Goal: Transaction & Acquisition: Purchase product/service

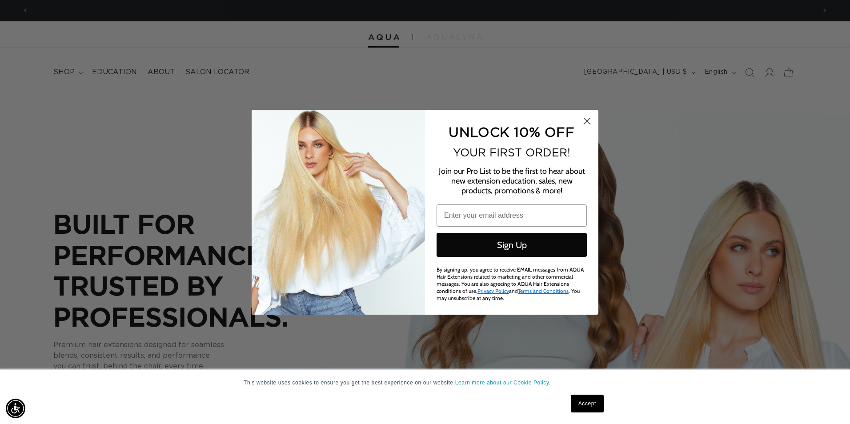
drag, startPoint x: 591, startPoint y: 121, endPoint x: 612, endPoint y: 125, distance: 21.3
click at [591, 122] on circle "Close dialog" at bounding box center [586, 120] width 15 height 15
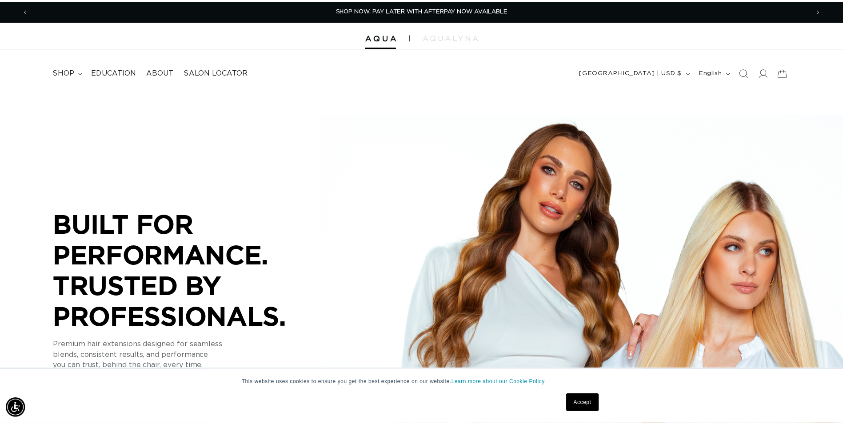
scroll to position [0, 780]
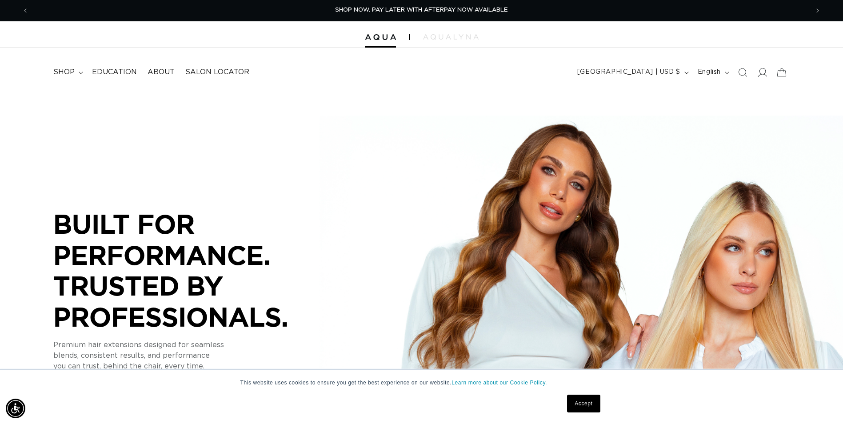
click at [761, 69] on icon at bounding box center [761, 72] width 9 height 9
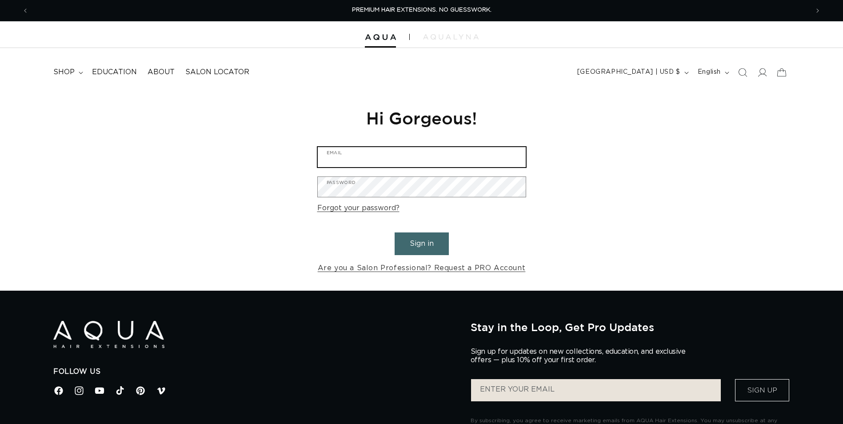
click at [404, 160] on input "Email" at bounding box center [422, 157] width 208 height 20
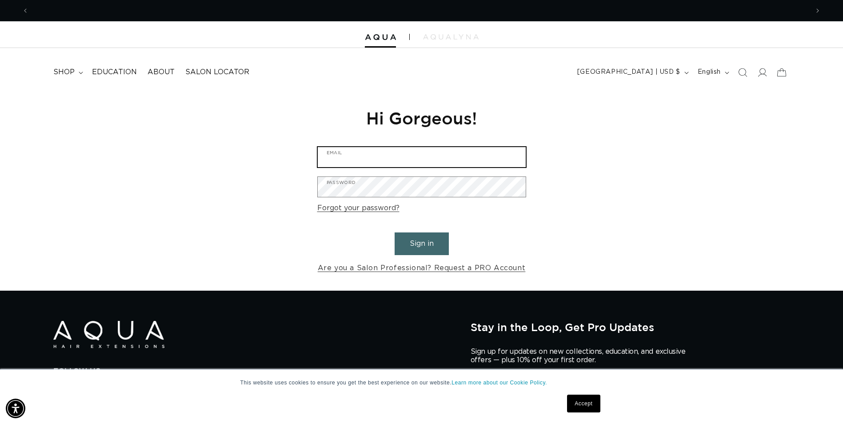
type input "[EMAIL_ADDRESS][DOMAIN_NAME]"
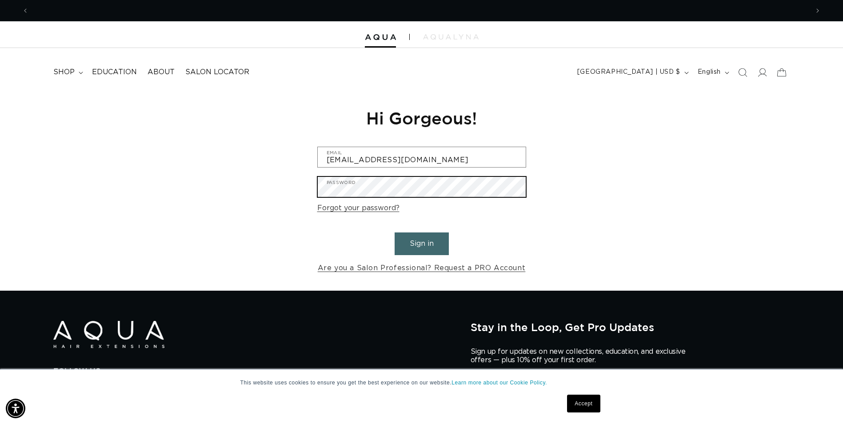
scroll to position [0, 780]
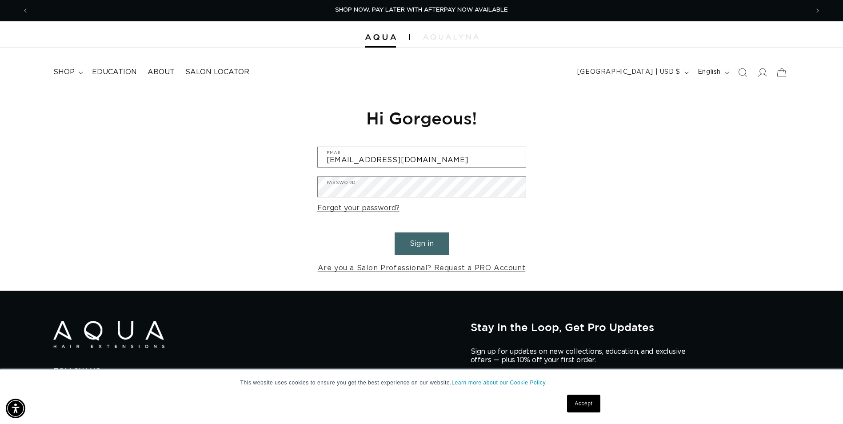
click at [421, 246] on button "Sign in" at bounding box center [422, 243] width 54 height 23
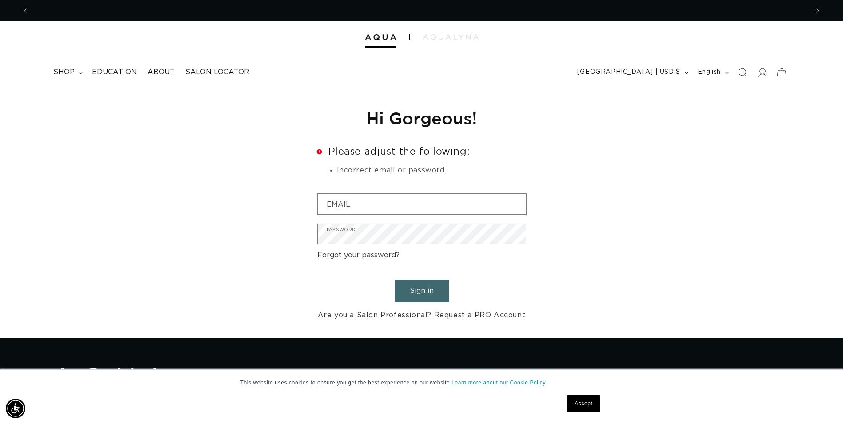
scroll to position [0, 780]
click at [356, 202] on input "Email" at bounding box center [422, 204] width 208 height 20
type input "beltesorosalon@gmail.com"
click at [361, 257] on link "Forgot your password?" at bounding box center [358, 255] width 82 height 13
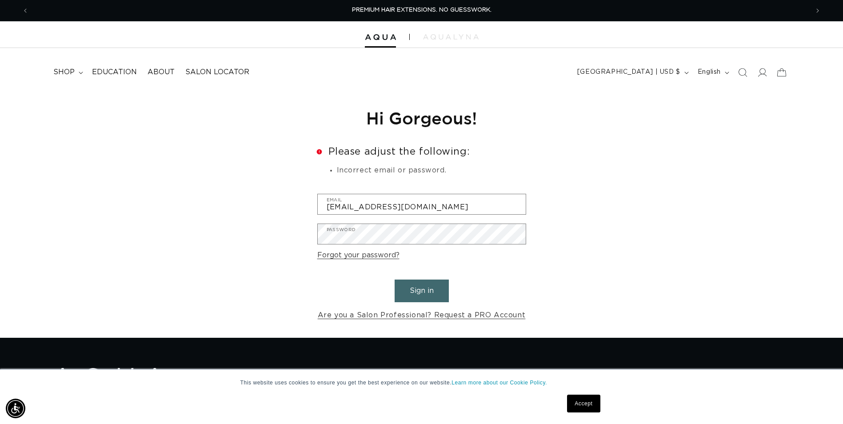
scroll to position [18, 0]
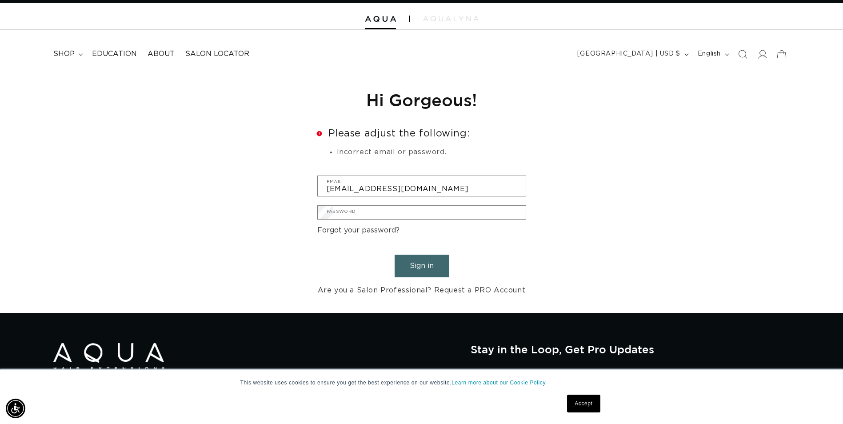
click at [0, 0] on input "Email" at bounding box center [0, 0] width 0 height 0
type input "beltesorosalon@gmail.com"
click at [0, 0] on button "Submit" at bounding box center [0, 0] width 0 height 0
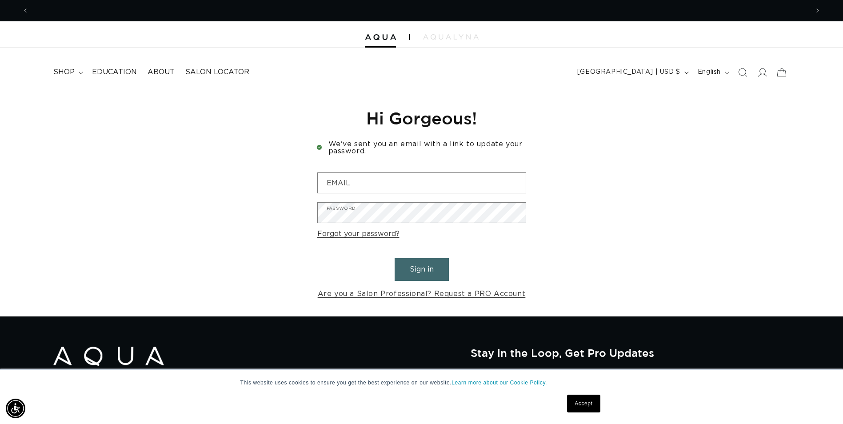
scroll to position [0, 780]
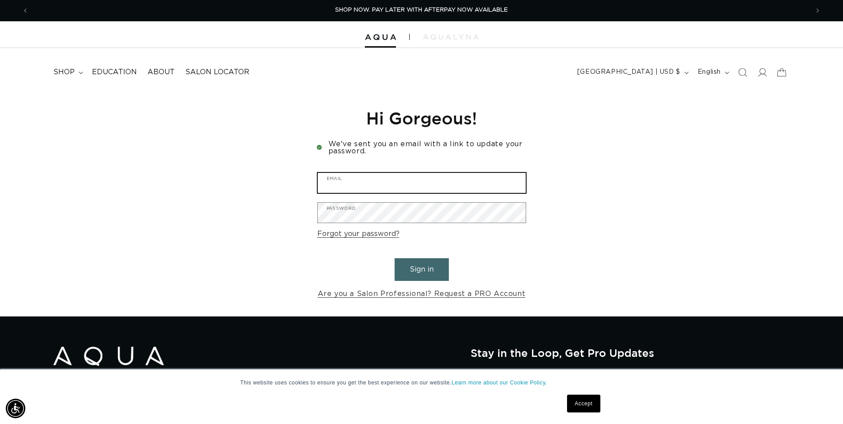
click at [410, 185] on input "Email" at bounding box center [422, 183] width 208 height 20
type input "[EMAIL_ADDRESS][DOMAIN_NAME]"
click at [441, 267] on button "Sign in" at bounding box center [422, 269] width 54 height 23
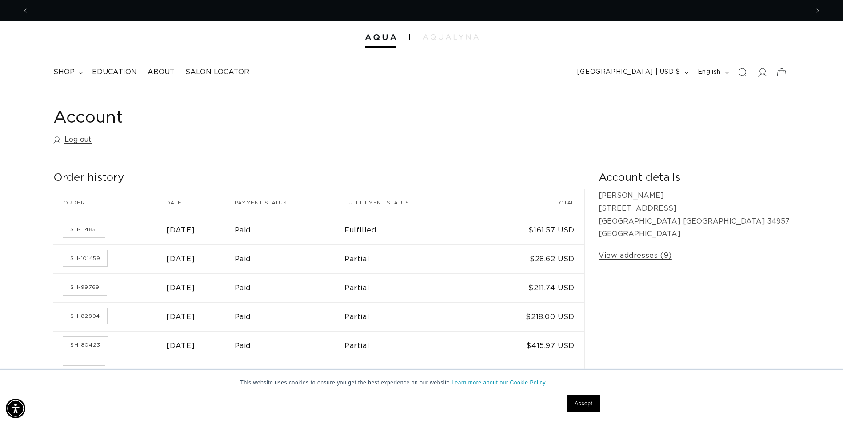
scroll to position [0, 1560]
click at [85, 258] on link "SH-101459" at bounding box center [85, 258] width 44 height 16
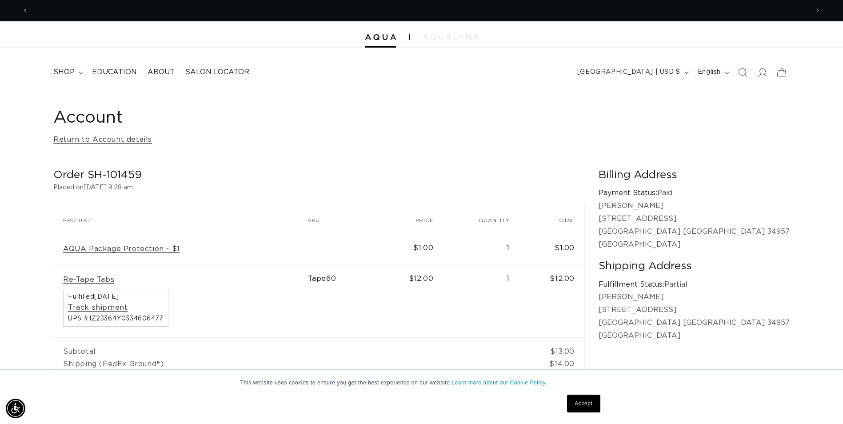
scroll to position [0, 1560]
click at [22, 10] on span "Previous announcement" at bounding box center [25, 10] width 9 height 9
click at [64, 71] on span "shop" at bounding box center [63, 72] width 21 height 9
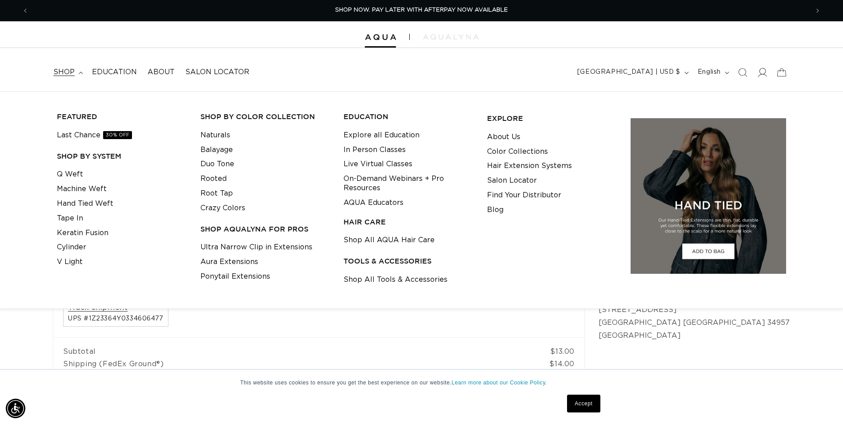
click at [765, 72] on icon at bounding box center [761, 72] width 9 height 9
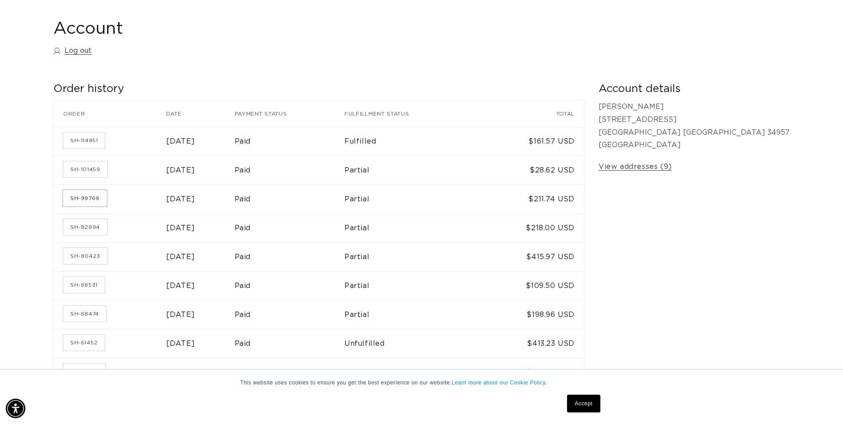
scroll to position [0, 780]
click at [92, 230] on link "SH-82894" at bounding box center [85, 227] width 44 height 16
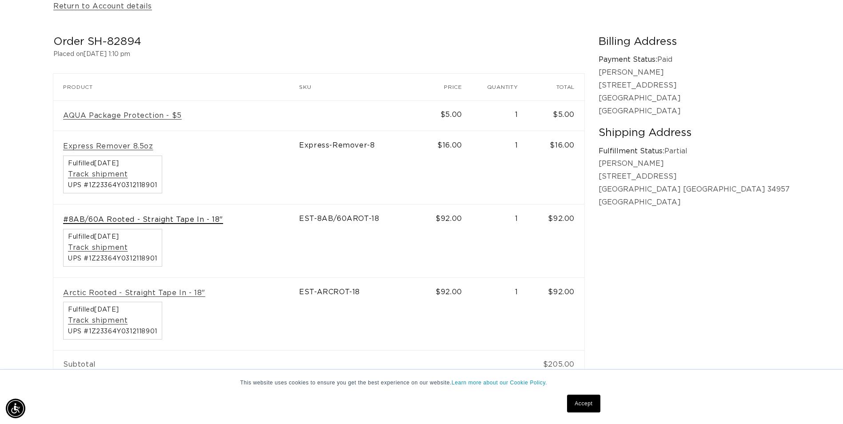
scroll to position [0, 780]
click at [183, 220] on link "#8AB/60A Rooted - Straight Tape In - 18"" at bounding box center [143, 219] width 160 height 9
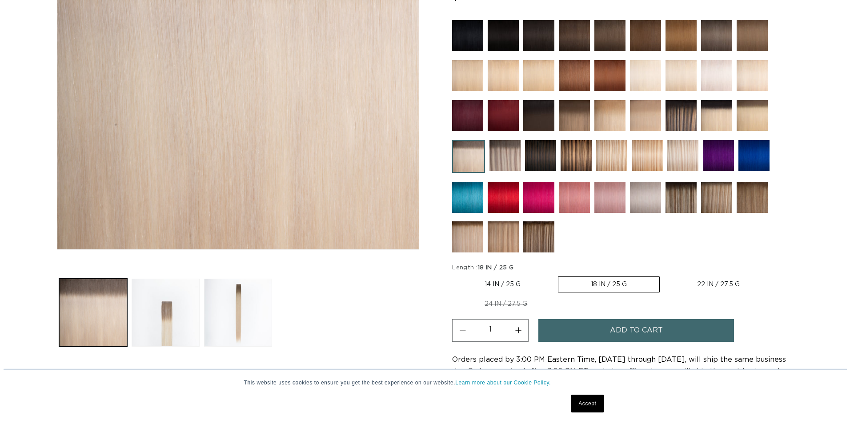
scroll to position [311, 0]
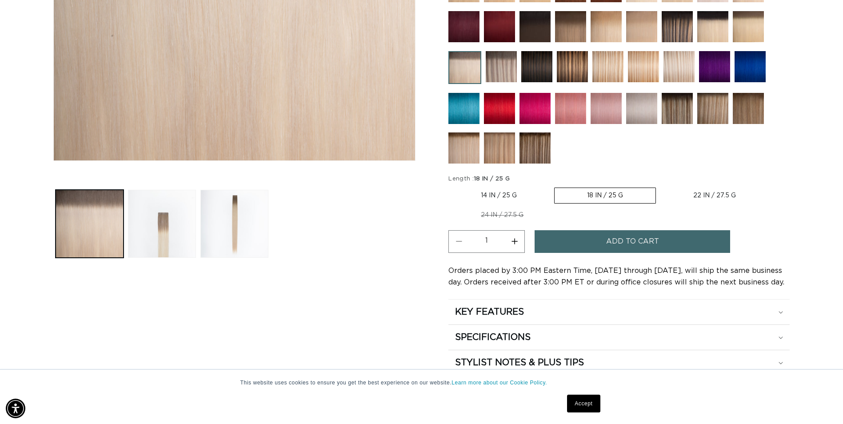
click at [646, 240] on span "Add to cart" at bounding box center [632, 241] width 53 height 23
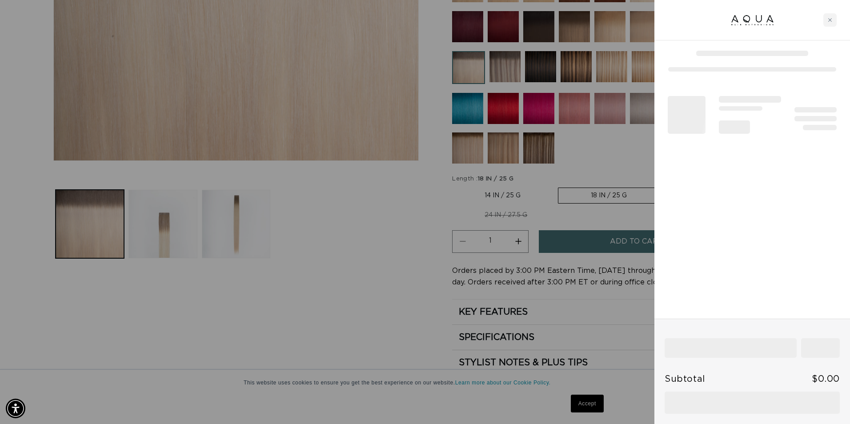
scroll to position [0, 787]
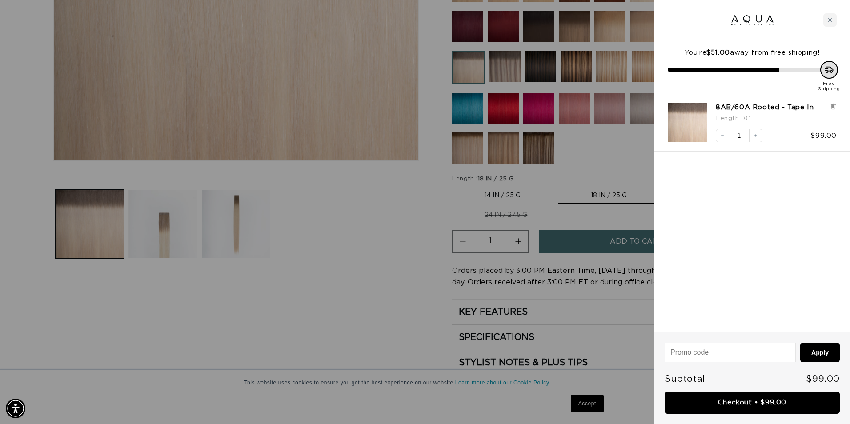
click at [237, 269] on div at bounding box center [425, 212] width 850 height 424
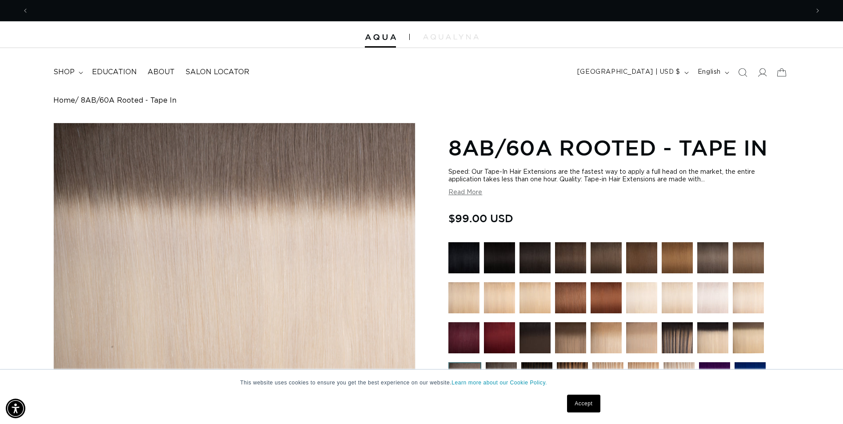
scroll to position [0, 0]
drag, startPoint x: 1, startPoint y: 0, endPoint x: 36, endPoint y: 242, distance: 244.8
click at [36, 248] on div "Home 8AB/60A Rooted - Tape In Skip to product information Open media 1 in modal…" at bounding box center [421, 391] width 843 height 590
click at [24, 7] on icon "Previous announcement" at bounding box center [25, 11] width 3 height 10
click at [64, 70] on span "shop" at bounding box center [63, 72] width 21 height 9
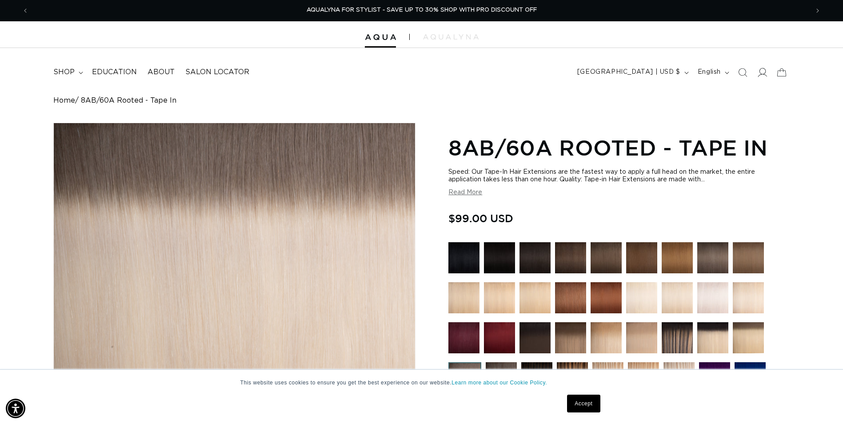
click at [763, 72] on icon at bounding box center [761, 72] width 9 height 9
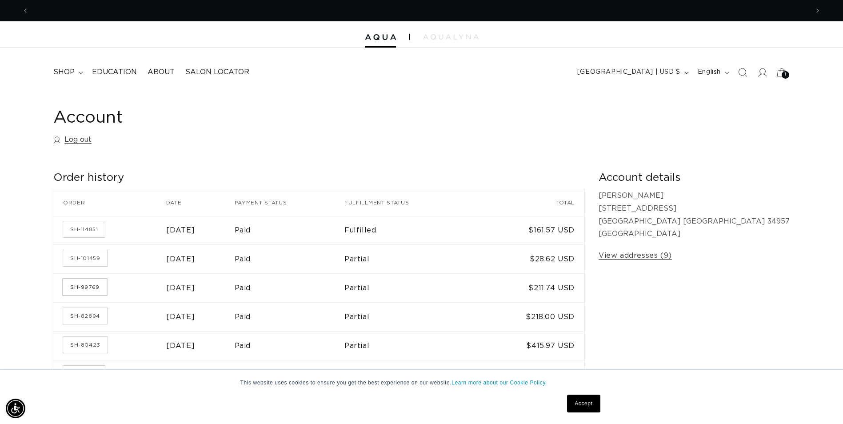
scroll to position [0, 780]
click at [86, 288] on link "SH-99769" at bounding box center [85, 287] width 44 height 16
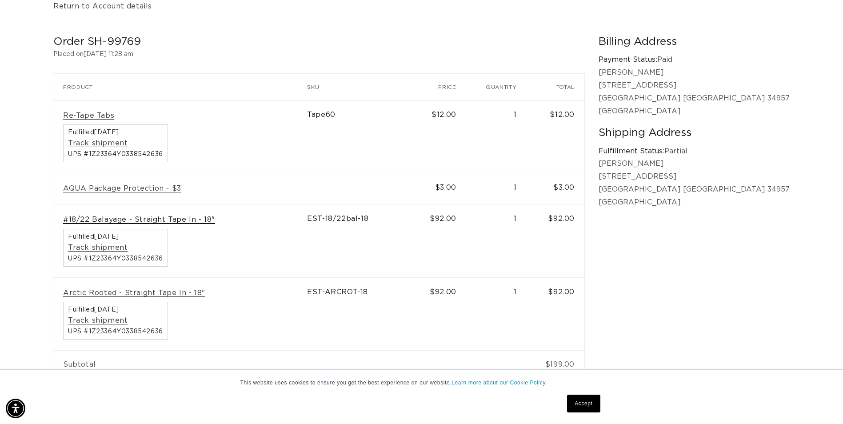
scroll to position [0, 780]
click at [180, 220] on link "#18/22 Balayage - Straight Tape In - 18"" at bounding box center [139, 219] width 152 height 9
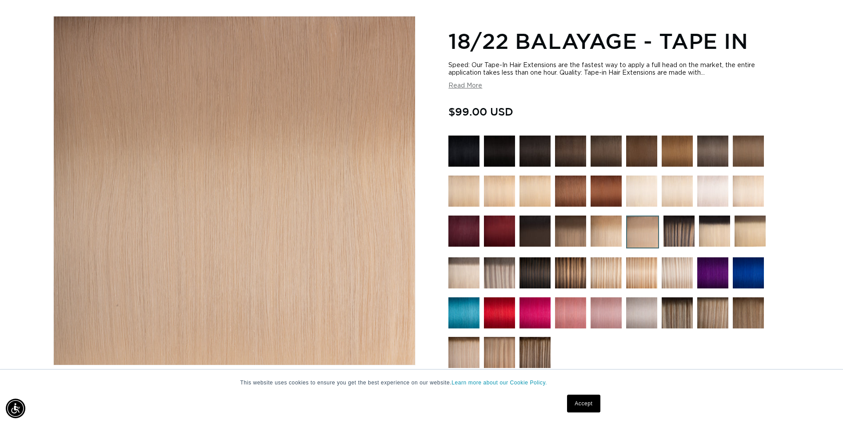
scroll to position [44, 0]
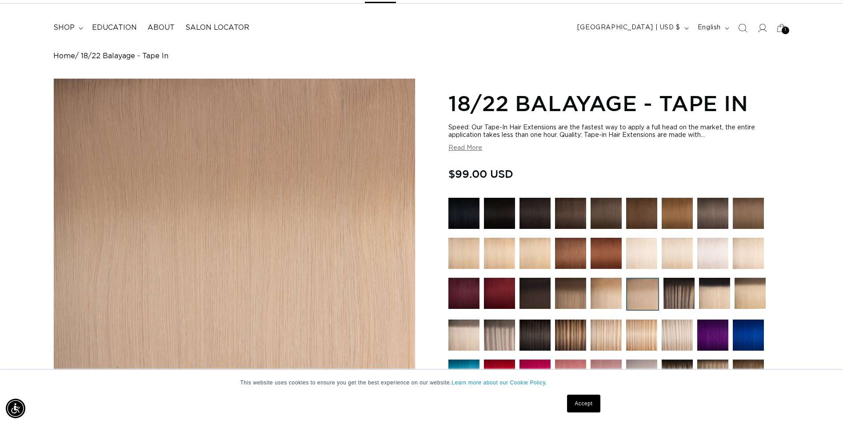
click at [714, 250] on img at bounding box center [712, 253] width 31 height 31
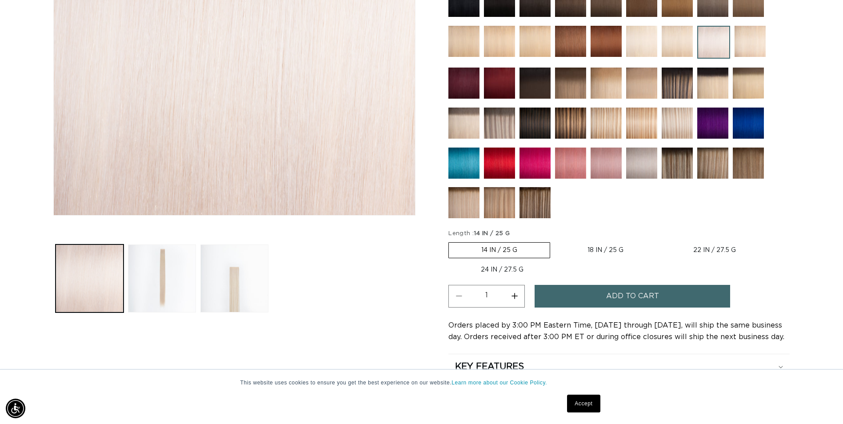
scroll to position [267, 0]
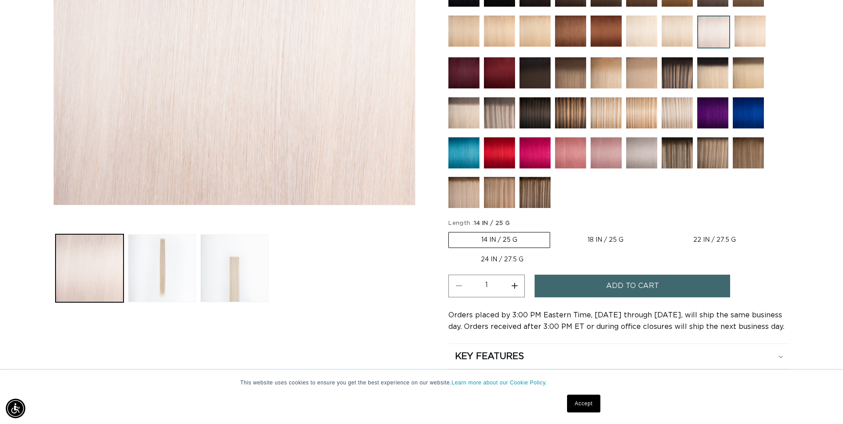
click at [596, 244] on label "18 IN / 25 G Variant sold out or unavailable" at bounding box center [605, 239] width 101 height 15
click at [555, 231] on input "18 IN / 25 G Variant sold out or unavailable" at bounding box center [555, 230] width 0 height 0
radio input "true"
click at [607, 286] on span "Add to cart" at bounding box center [632, 286] width 53 height 23
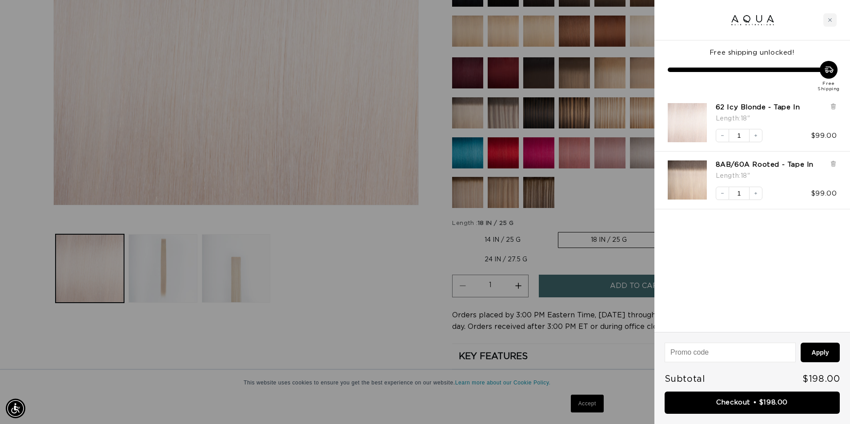
scroll to position [0, 787]
drag, startPoint x: 735, startPoint y: 366, endPoint x: 731, endPoint y: 360, distance: 6.7
click at [735, 366] on div "Apply Subtotal $198.00 Checkout • $198.00" at bounding box center [752, 378] width 196 height 92
click at [731, 360] on input at bounding box center [730, 352] width 130 height 19
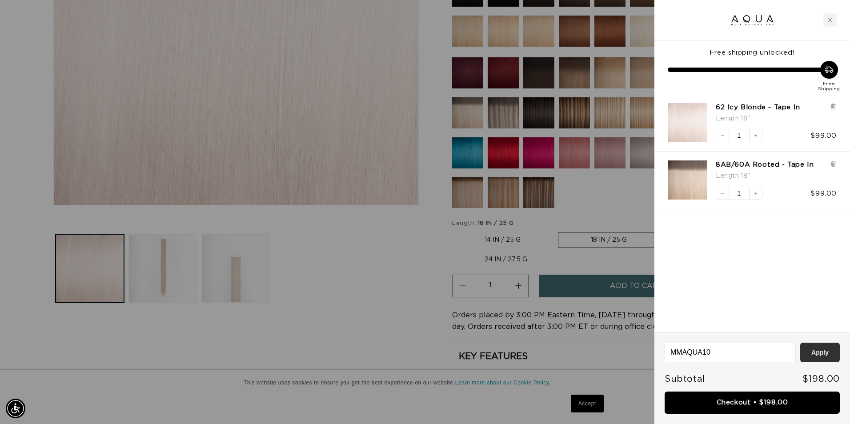
type input "MMAQUA10"
click at [822, 358] on button "Apply" at bounding box center [820, 353] width 40 height 20
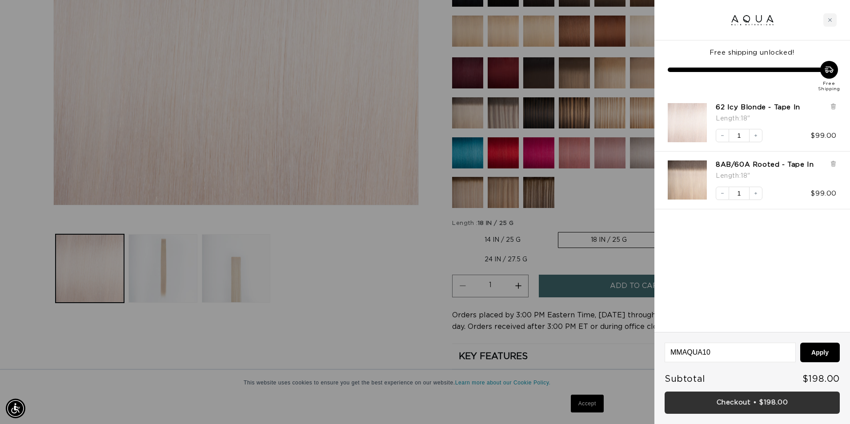
scroll to position [0, 1573]
click at [744, 403] on link "Checkout • $198.00" at bounding box center [751, 403] width 175 height 23
